Goal: Task Accomplishment & Management: Manage account settings

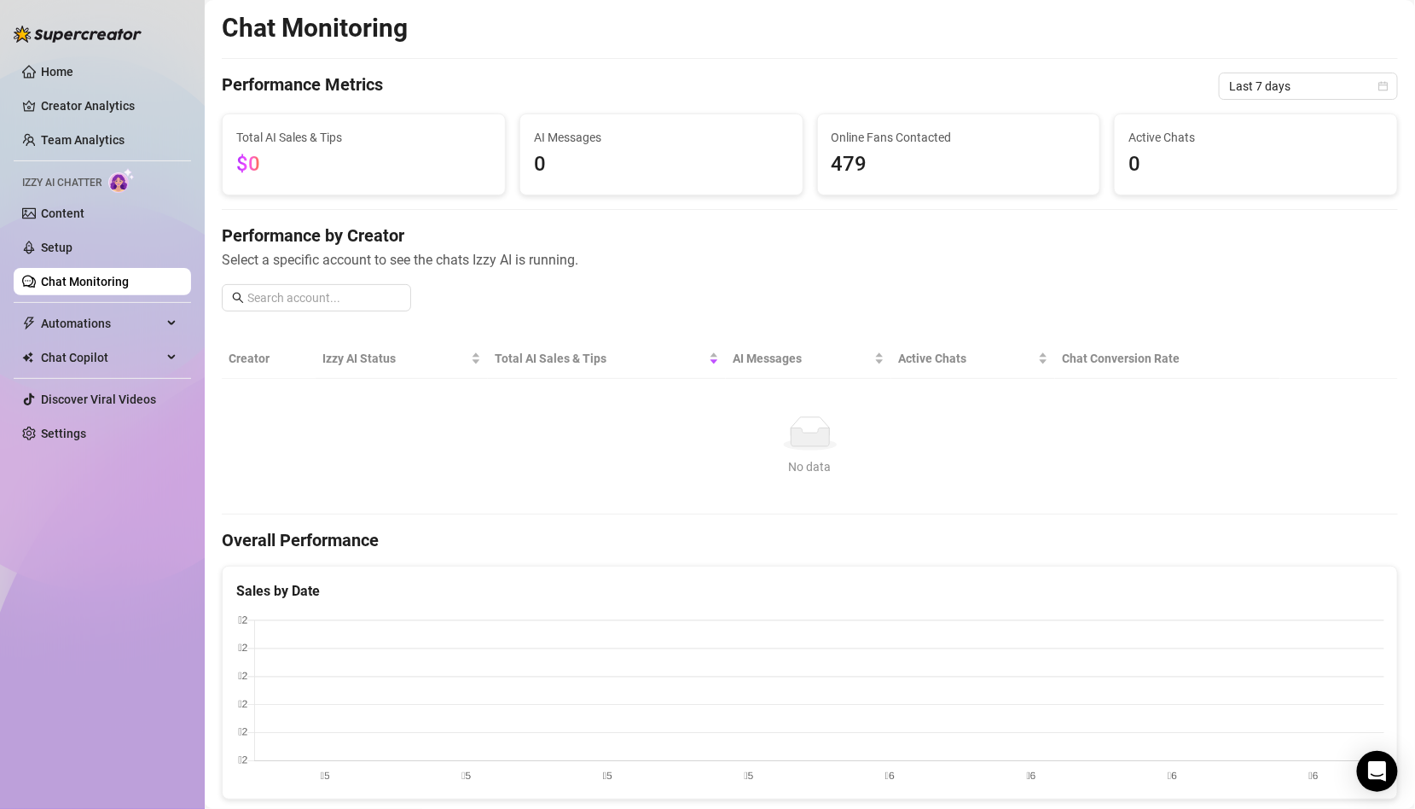
click at [84, 456] on div "Home Creator Analytics Team Analytics Izzy AI Chatter Content Setup Chat Monito…" at bounding box center [102, 396] width 177 height 793
click at [83, 433] on link "Settings" at bounding box center [63, 434] width 45 height 14
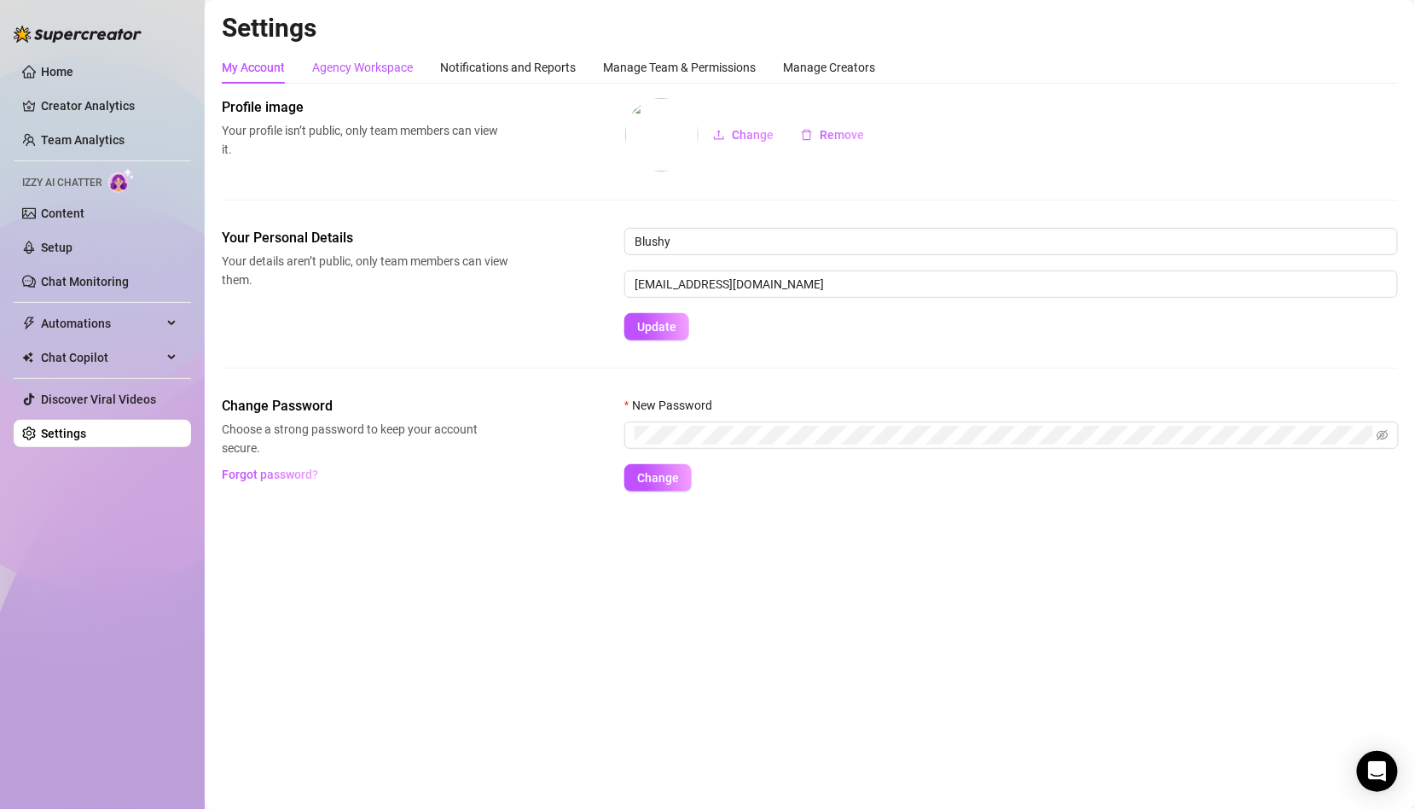
click at [361, 66] on div "Agency Workspace" at bounding box center [362, 67] width 101 height 19
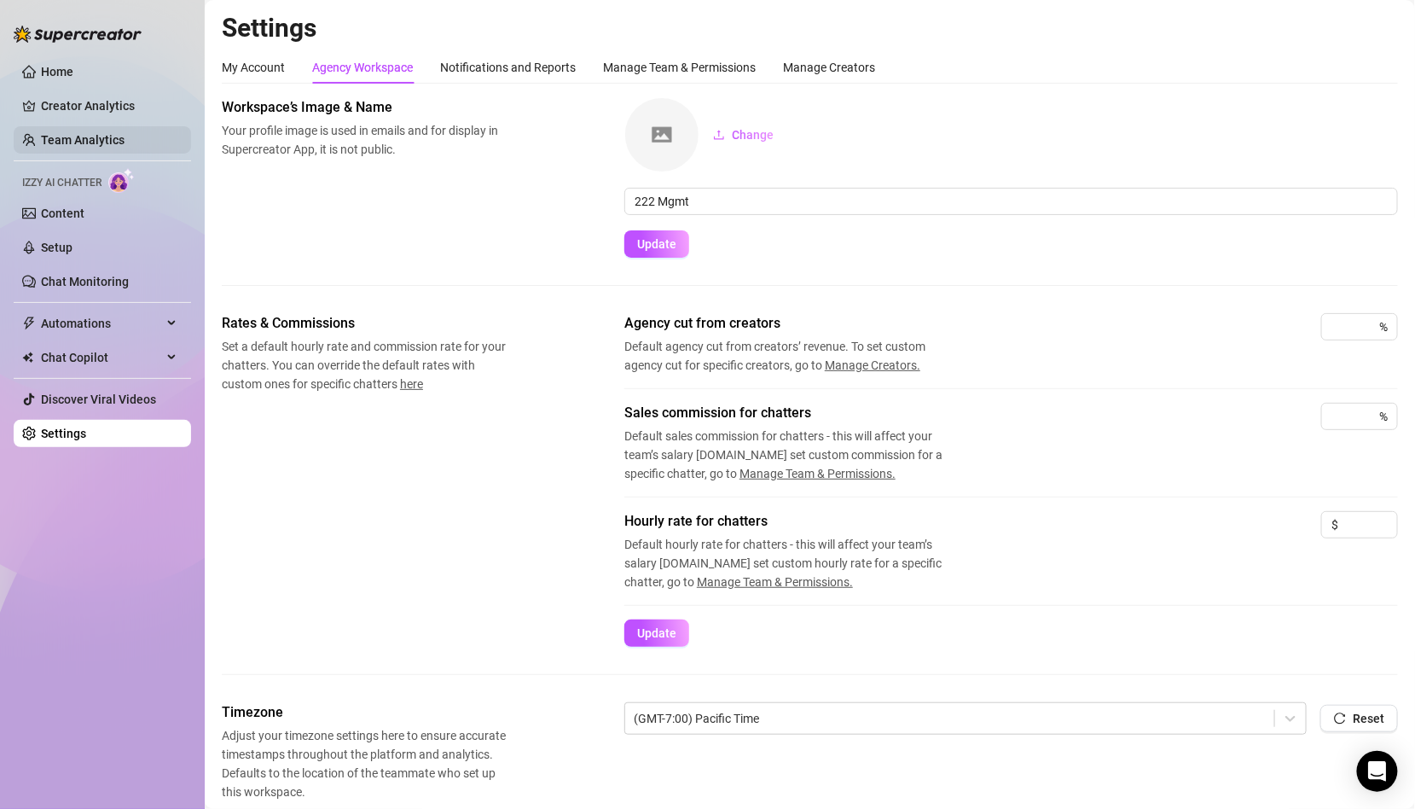
click at [123, 136] on link "Team Analytics" at bounding box center [83, 140] width 84 height 14
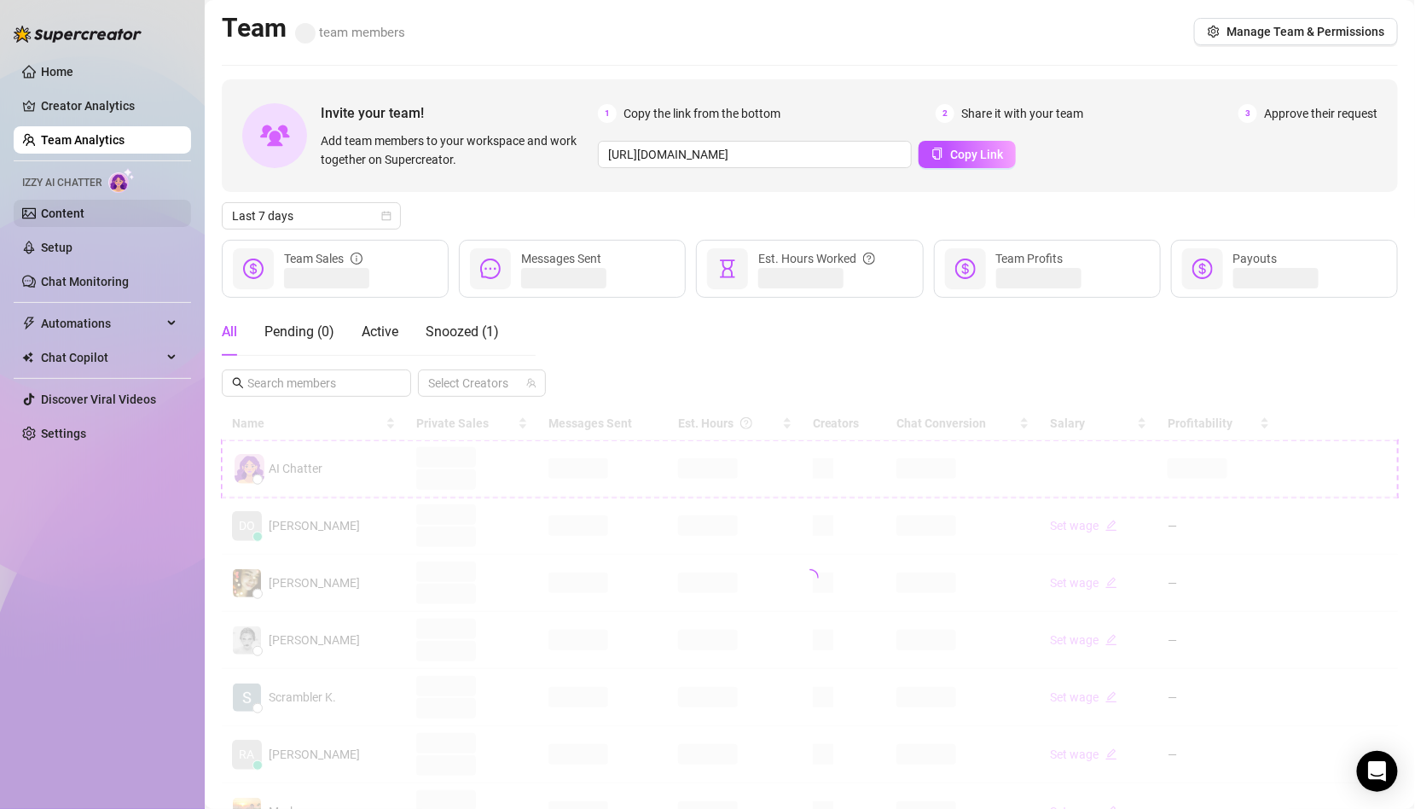
click at [84, 206] on link "Content" at bounding box center [63, 213] width 44 height 14
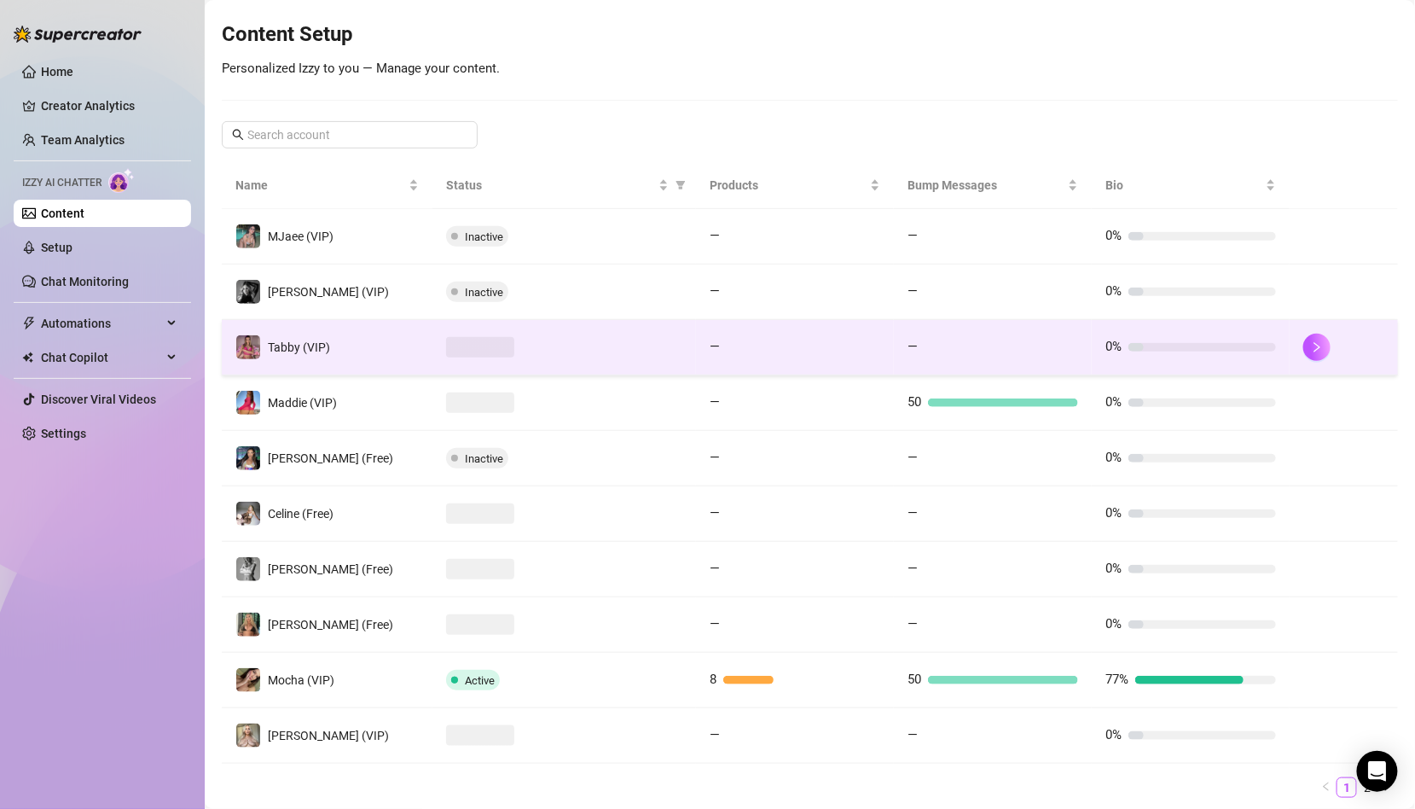
scroll to position [242, 0]
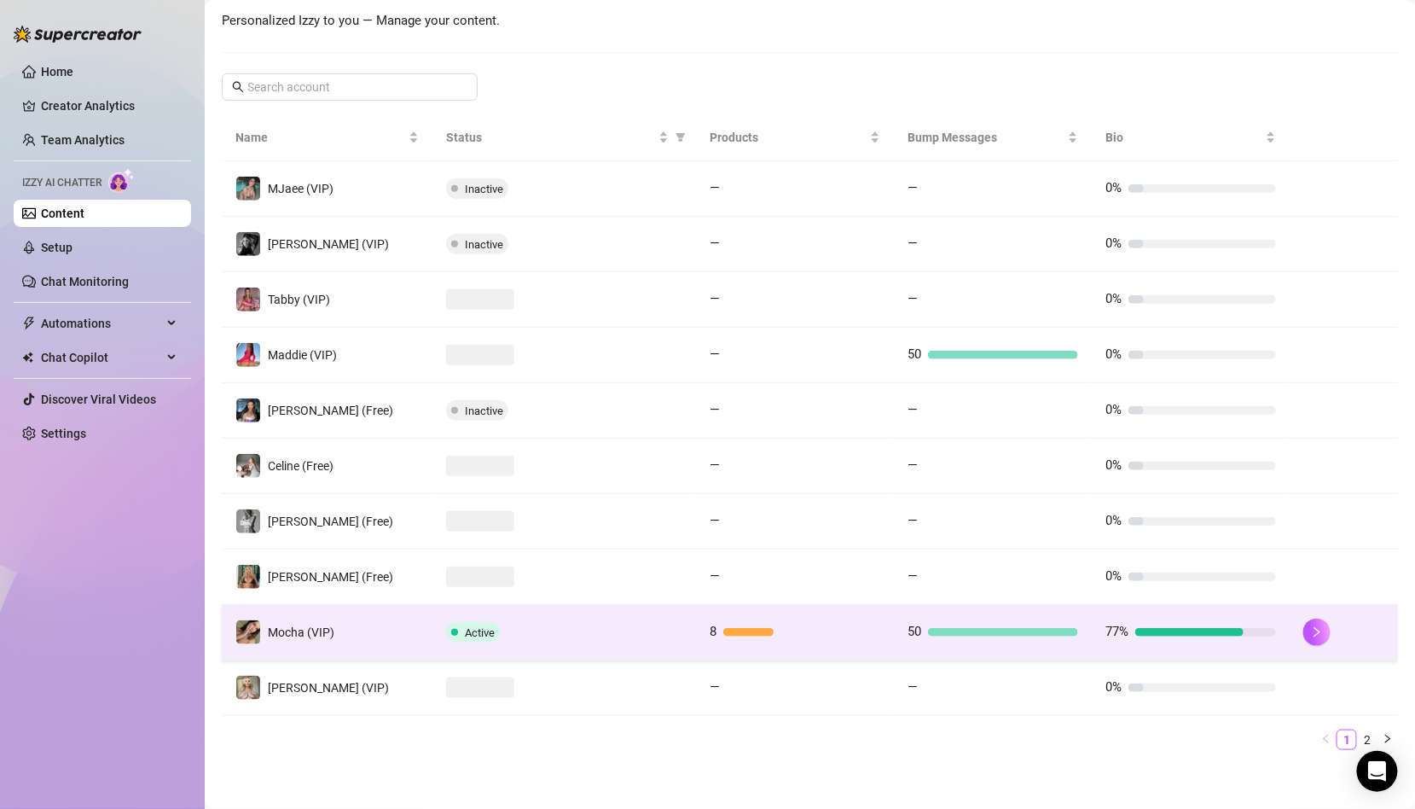
click at [385, 630] on td "Mocha (VIP)" at bounding box center [327, 632] width 211 height 55
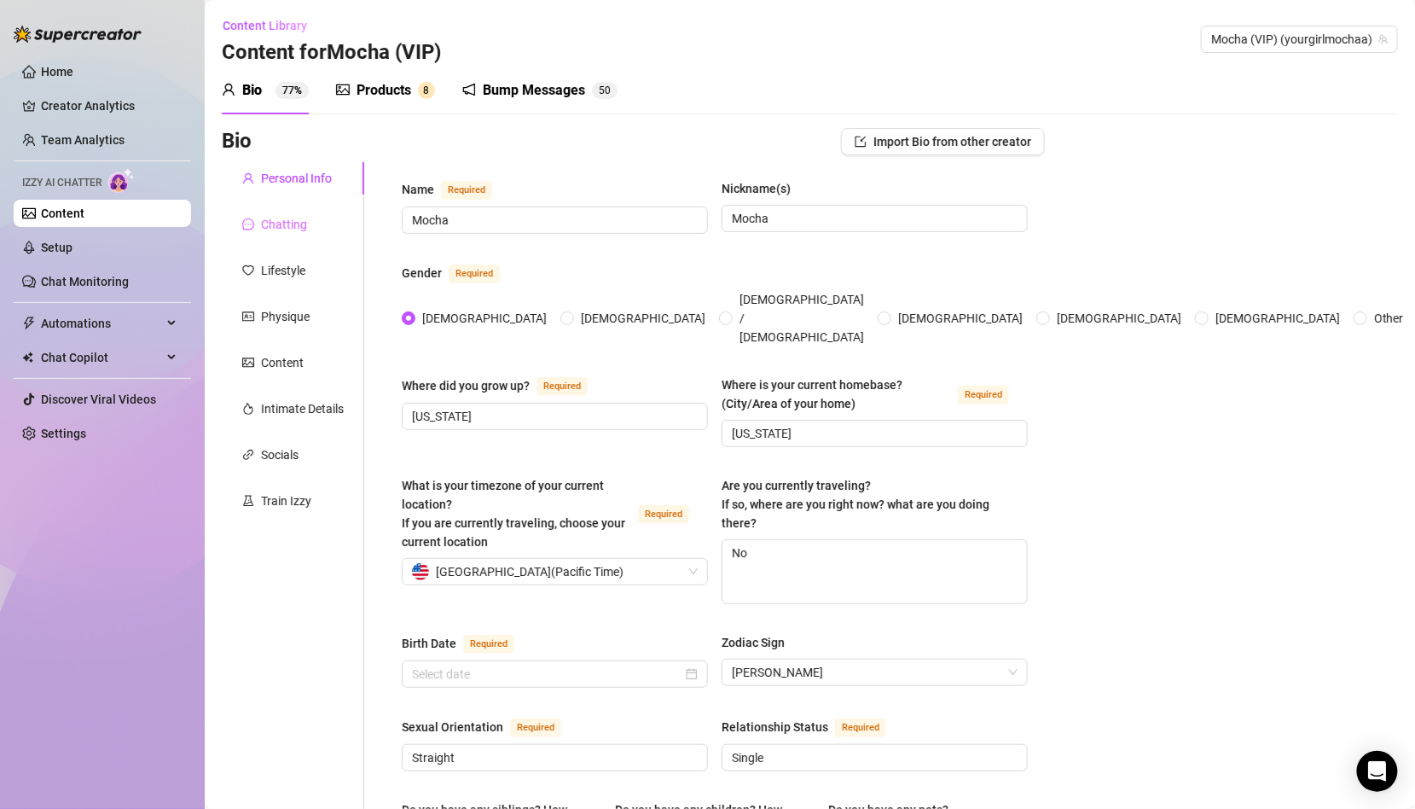
click at [311, 225] on div "Chatting" at bounding box center [293, 224] width 142 height 32
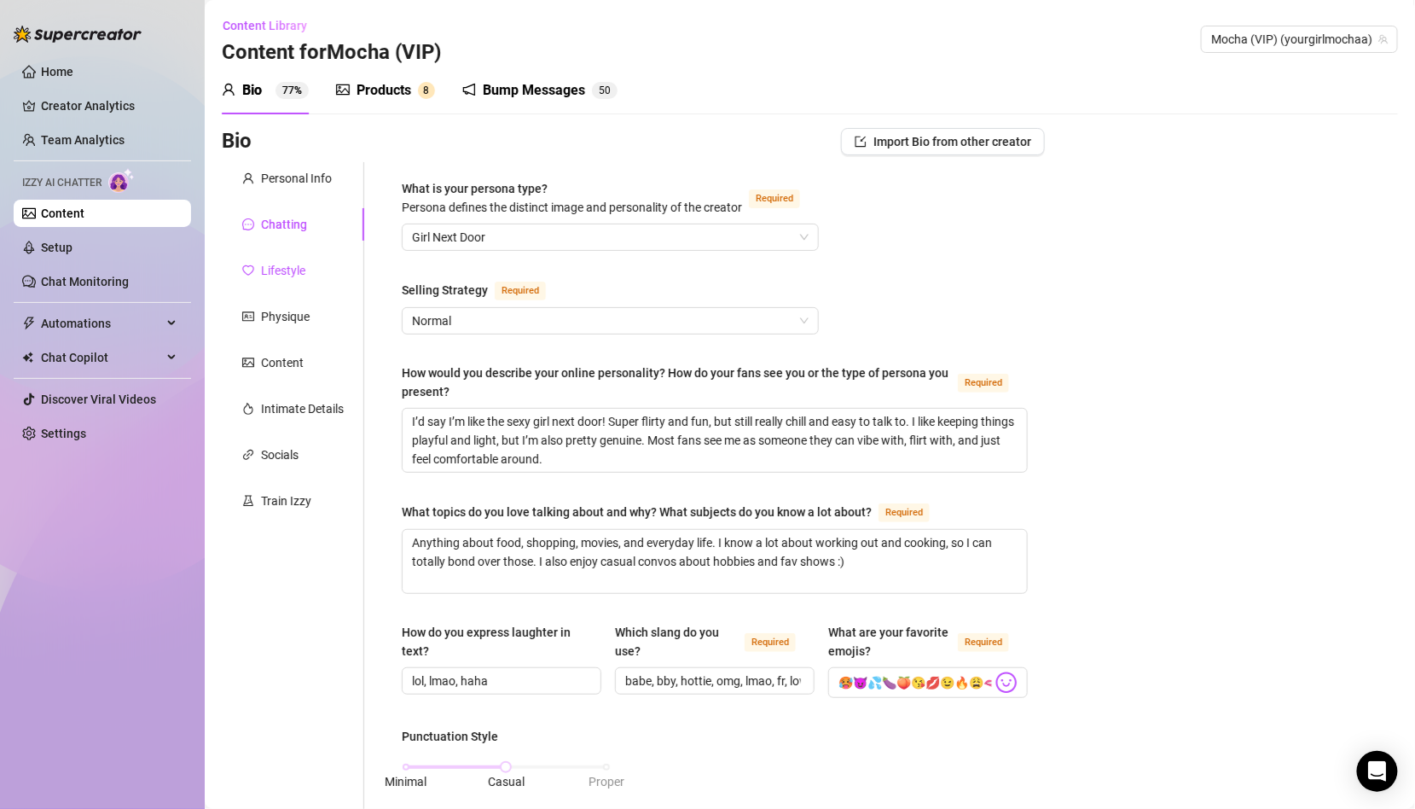
click at [299, 264] on div "Lifestyle" at bounding box center [283, 270] width 44 height 19
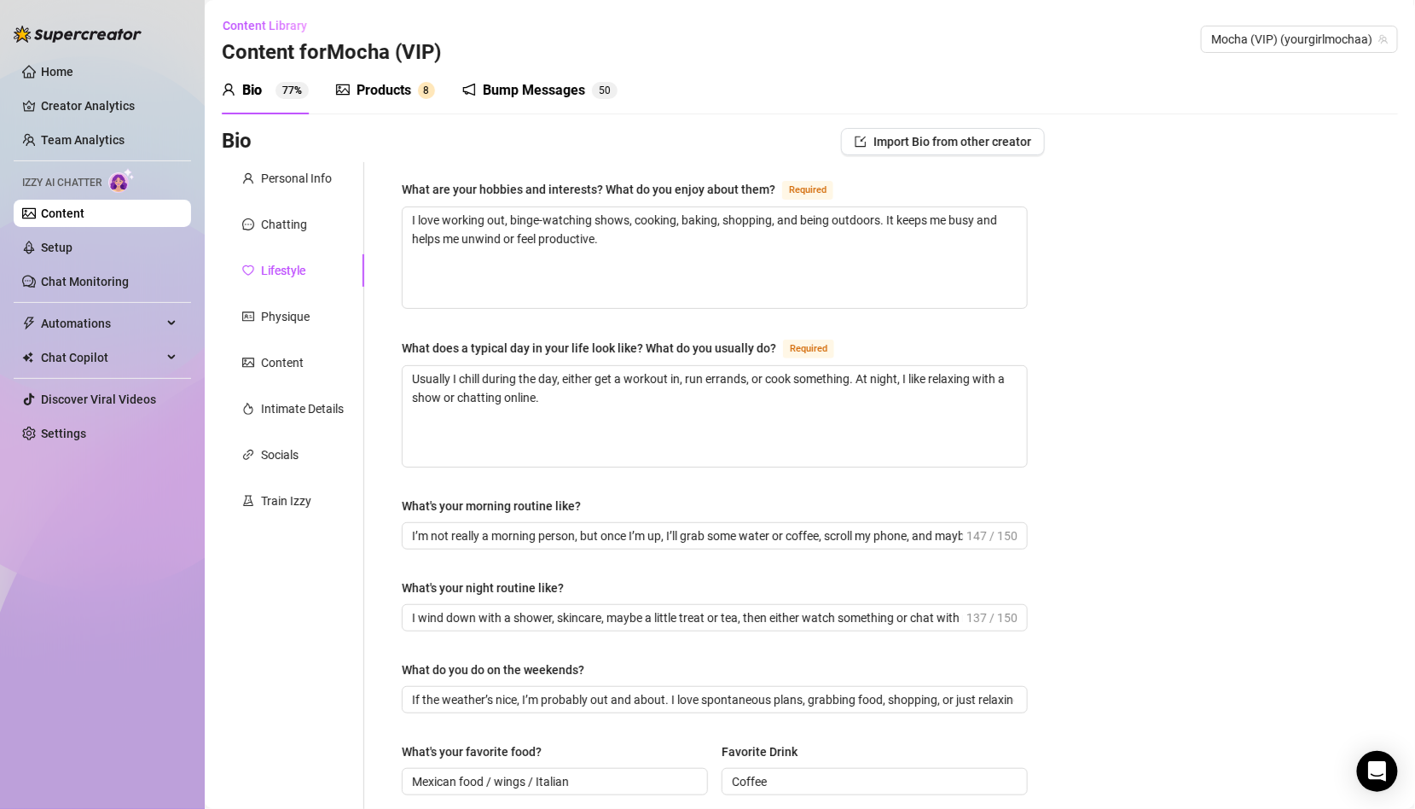
click at [287, 339] on div "Personal Info Chatting Lifestyle Physique Content Intimate Details Socials Trai…" at bounding box center [293, 737] width 142 height 1150
click at [287, 314] on div "Physique" at bounding box center [285, 316] width 49 height 19
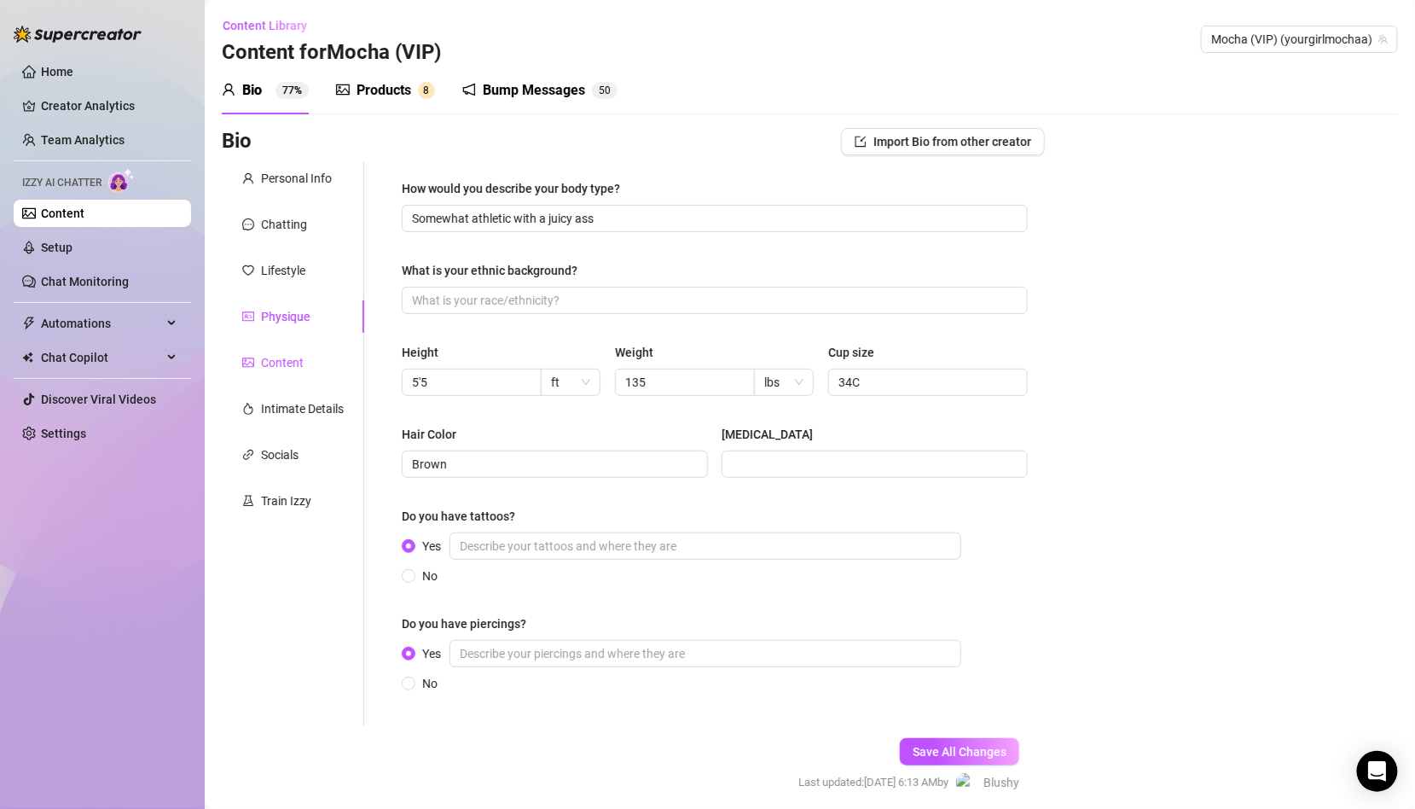
click at [284, 359] on div "Content" at bounding box center [282, 362] width 43 height 19
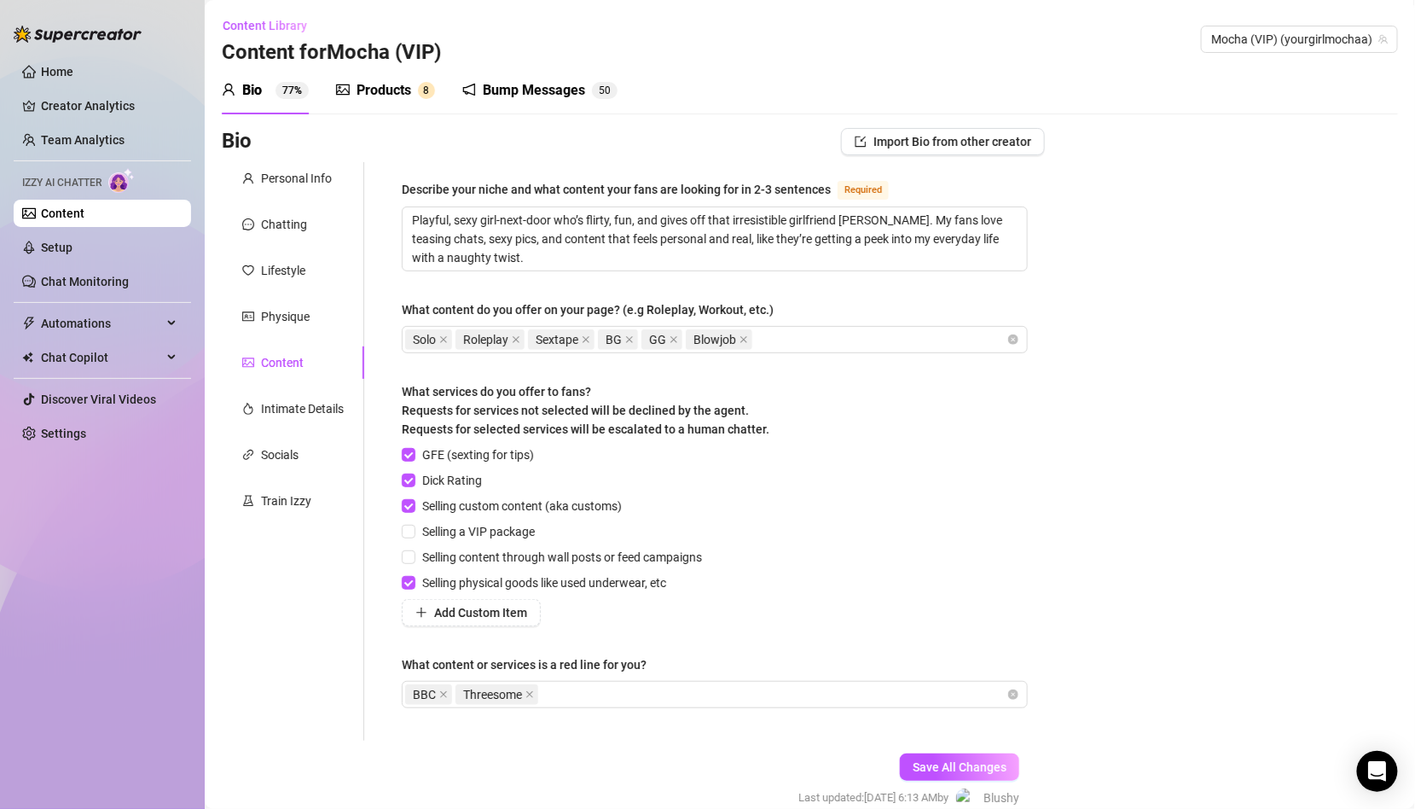
click at [284, 388] on div "Personal Info Chatting Lifestyle Physique Content Intimate Details Socials Trai…" at bounding box center [293, 451] width 142 height 578
click at [284, 404] on div "Intimate Details" at bounding box center [302, 408] width 83 height 19
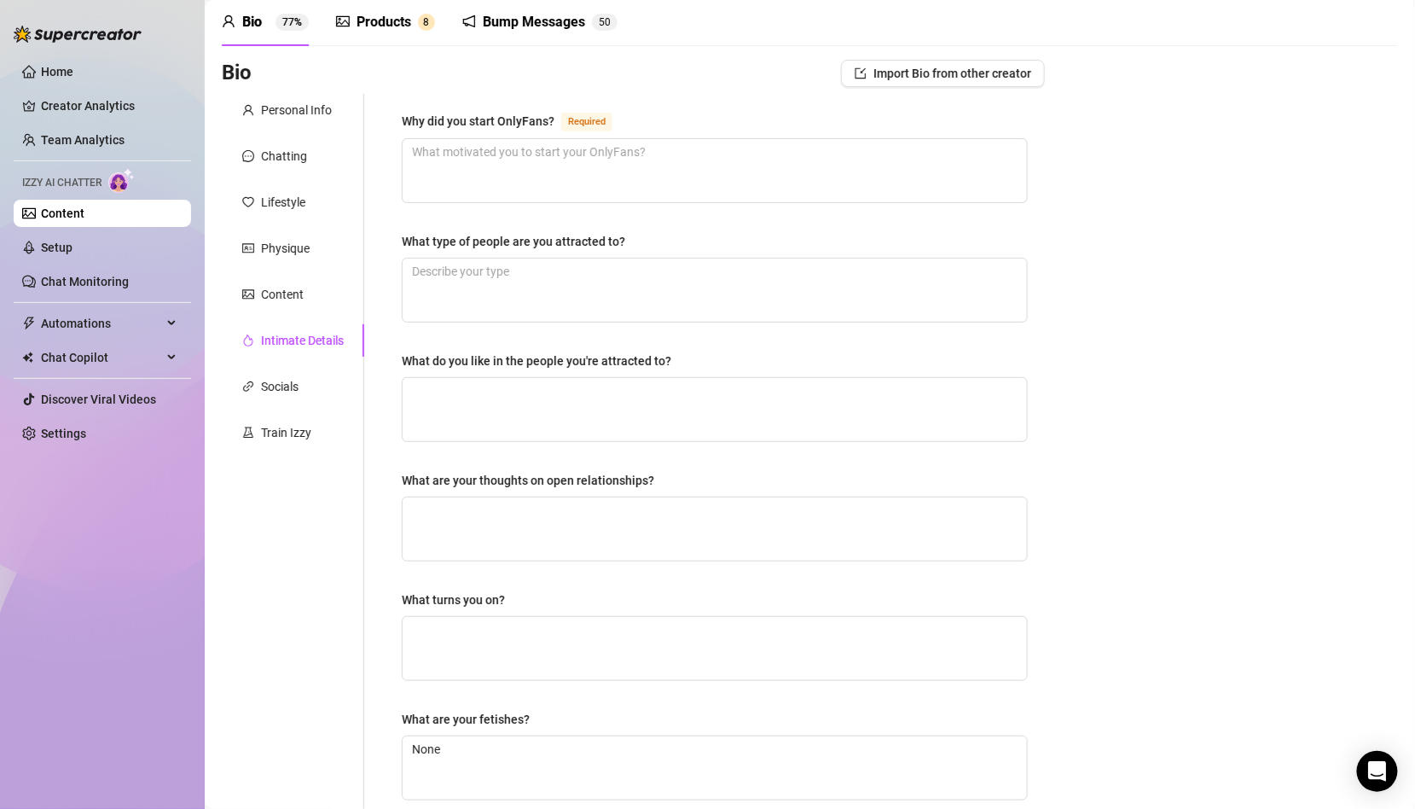
scroll to position [82, 0]
